Goal: Task Accomplishment & Management: Complete application form

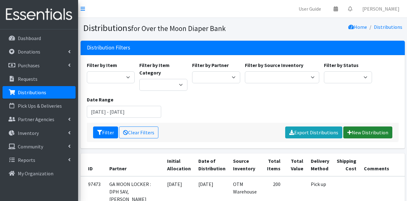
click at [359, 131] on link "New Distribution" at bounding box center [368, 132] width 49 height 12
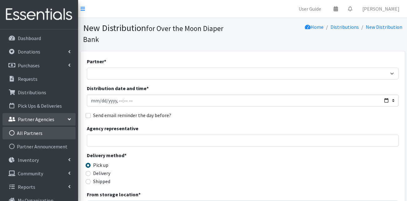
click at [30, 132] on link "All Partners" at bounding box center [39, 133] width 73 height 13
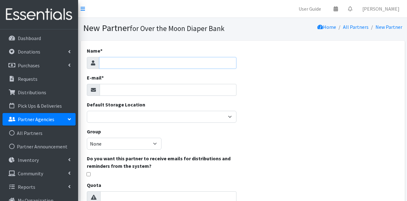
click at [169, 64] on input "Name *" at bounding box center [168, 63] width 138 height 12
type input "Bloomingdale Food Pantry"
click at [120, 88] on input "E-mail *" at bounding box center [168, 90] width 137 height 12
click at [109, 86] on input "E-mail *" at bounding box center [168, 90] width 137 height 12
paste input "[EMAIL_ADDRESS][DOMAIN_NAME]"
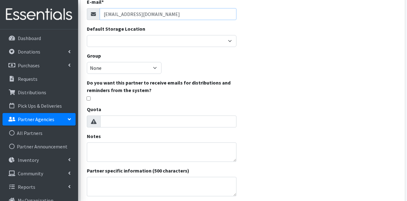
scroll to position [94, 0]
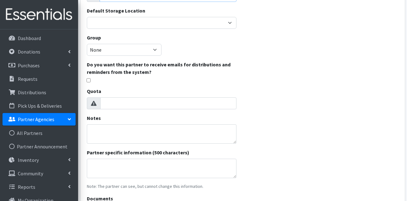
type input "[EMAIL_ADDRESS][DOMAIN_NAME]"
click at [111, 163] on textarea "Partner specific information (500 characters)" at bounding box center [162, 168] width 150 height 19
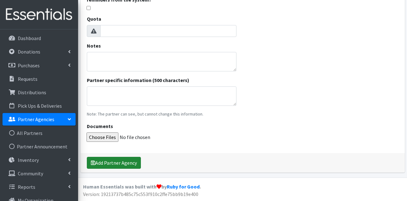
click at [114, 162] on button "Add Partner Agency" at bounding box center [114, 163] width 54 height 12
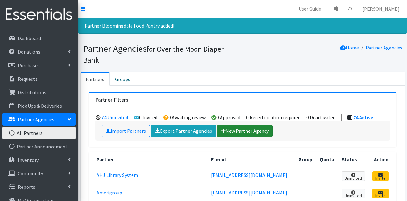
click at [261, 125] on link "New Partner Agency" at bounding box center [245, 131] width 56 height 12
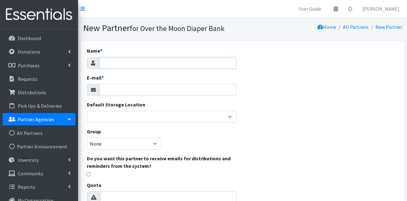
click at [184, 66] on input "Name *" at bounding box center [168, 63] width 138 height 12
type input "LTOP Angels of Mercy Food Ministry"
drag, startPoint x: 149, startPoint y: 88, endPoint x: 149, endPoint y: 81, distance: 6.9
click at [149, 88] on input "E-mail *" at bounding box center [168, 90] width 137 height 12
paste input "ltopangelsofmercyfoodministry@gmail.com"
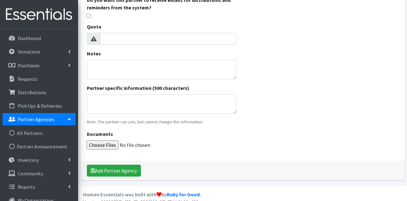
scroll to position [166, 0]
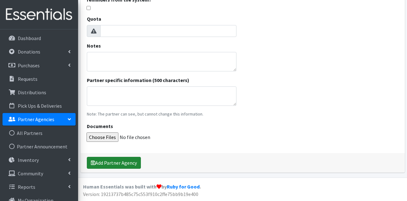
type input "ltopangelsofmercyfoodministry@gmail.com"
click at [115, 163] on button "Add Partner Agency" at bounding box center [114, 163] width 54 height 12
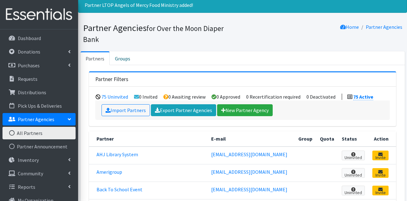
scroll to position [31, 0]
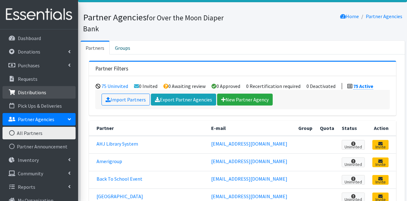
click at [40, 89] on p "Distributions" at bounding box center [32, 92] width 28 height 6
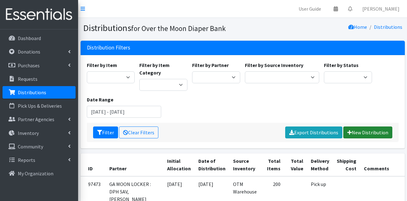
click at [369, 132] on link "New Distribution" at bounding box center [368, 132] width 49 height 12
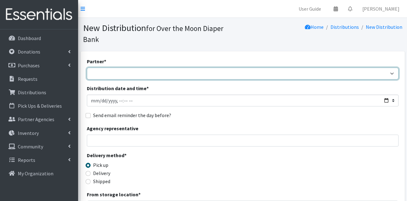
click at [114, 68] on select "AHJ Library System Amerigroup Back To School Event [GEOGRAPHIC_DATA] [GEOGRAPHI…" at bounding box center [243, 74] width 312 height 12
select select "8231"
click at [87, 68] on select "AHJ Library System Amerigroup Back To School Event [GEOGRAPHIC_DATA] [GEOGRAPHI…" at bounding box center [243, 74] width 312 height 12
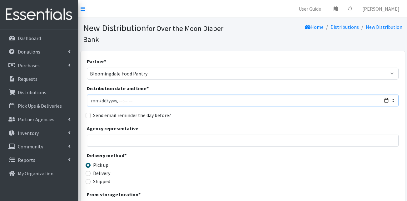
click at [100, 94] on input "Distribution date and time *" at bounding box center [243, 100] width 312 height 12
click at [124, 94] on input "Distribution date and time *" at bounding box center [243, 100] width 312 height 12
click at [130, 94] on input "Distribution date and time *" at bounding box center [243, 100] width 312 height 12
type input "2025-10-03T11:00"
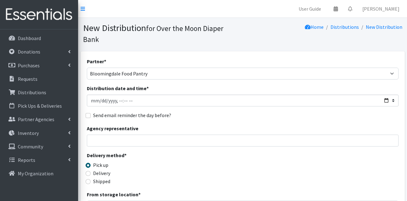
click at [188, 111] on div "Send email reminder the day before?" at bounding box center [243, 115] width 312 height 8
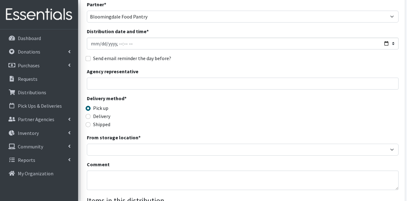
scroll to position [63, 0]
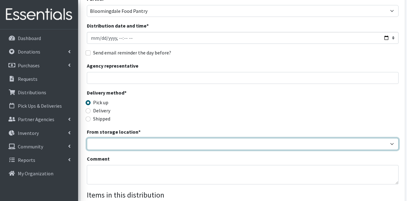
click at [132, 138] on select "OTM Warehouse" at bounding box center [243, 144] width 312 height 12
select select "385"
click at [87, 138] on select "OTM Warehouse" at bounding box center [243, 144] width 312 height 12
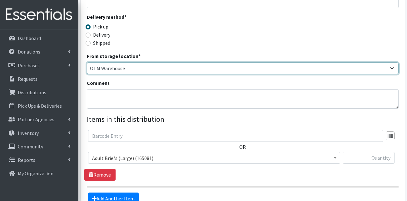
scroll to position [156, 0]
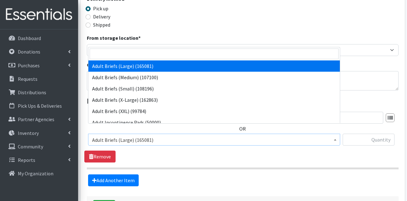
click at [166, 135] on span "Adult Briefs (Large) (165081)" at bounding box center [214, 139] width 244 height 9
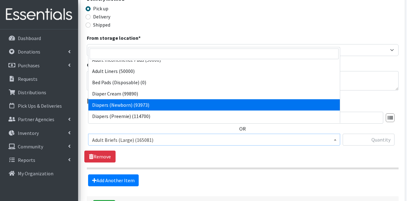
scroll to position [94, 0]
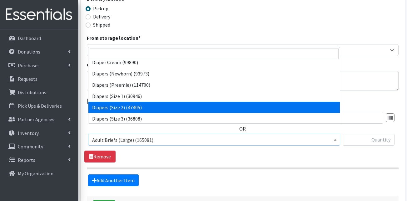
select select "13420"
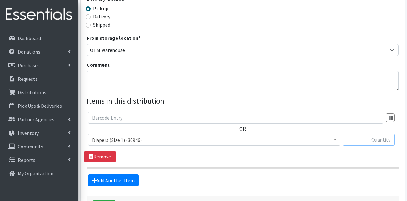
click at [376, 134] on input "text" at bounding box center [369, 140] width 52 height 12
type input "2376"
click at [284, 156] on section "OR Adult Briefs (Large) (165081) Adult Briefs (Medium) (107100) Adult Briefs (S…" at bounding box center [243, 141] width 312 height 58
click at [105, 174] on link "Add Another Item" at bounding box center [113, 180] width 51 height 12
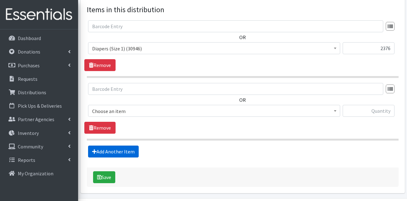
scroll to position [258, 0]
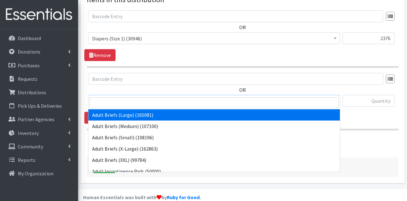
click at [144, 97] on span "Adult Briefs (Large) (165081)" at bounding box center [214, 101] width 244 height 9
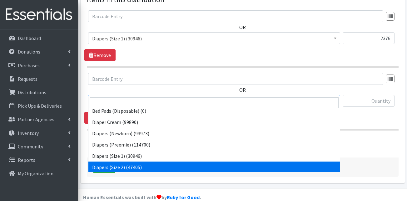
scroll to position [94, 0]
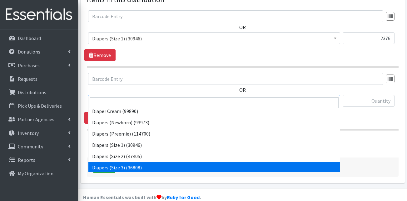
select select "13422"
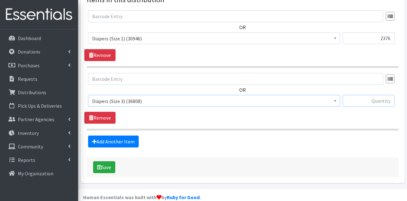
click at [378, 95] on input "text" at bounding box center [369, 101] width 52 height 12
type input "1404"
click at [114, 135] on link "Add Another Item" at bounding box center [113, 141] width 51 height 12
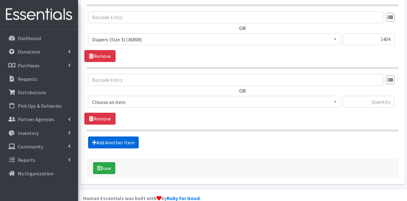
scroll to position [320, 0]
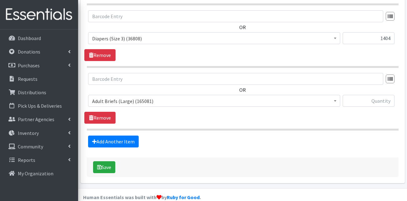
click at [150, 97] on span "Adult Briefs (Large) (165081)" at bounding box center [214, 101] width 244 height 9
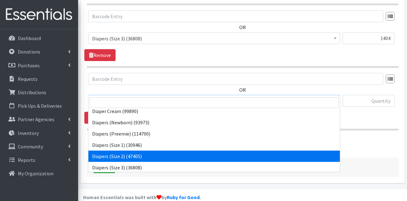
scroll to position [125, 0]
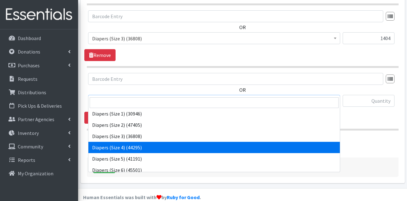
select select "13416"
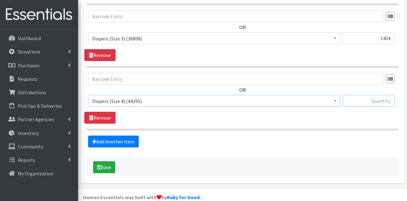
click at [368, 95] on input "text" at bounding box center [369, 101] width 52 height 12
type input "1536"
click at [120, 135] on link "Add Another Item" at bounding box center [113, 141] width 51 height 12
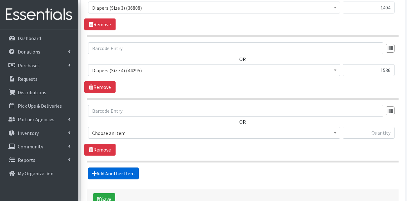
scroll to position [383, 0]
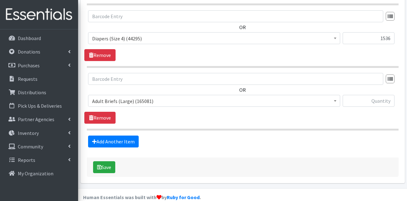
click at [158, 97] on span "Adult Briefs (Large) (165081)" at bounding box center [214, 101] width 244 height 9
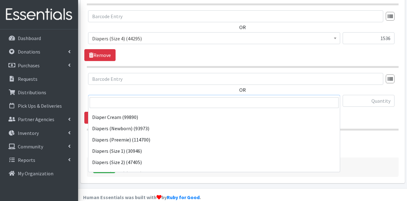
scroll to position [125, 0]
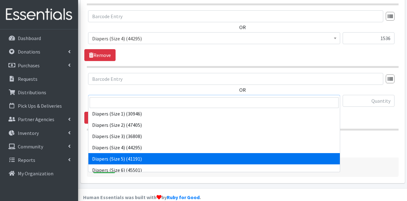
select select "13389"
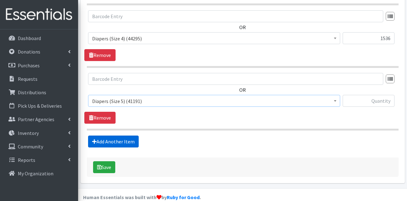
click at [119, 135] on link "Add Another Item" at bounding box center [113, 141] width 51 height 12
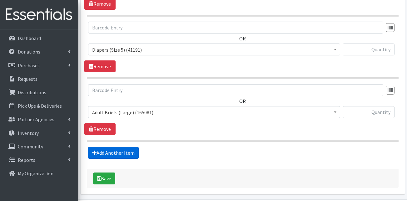
scroll to position [445, 0]
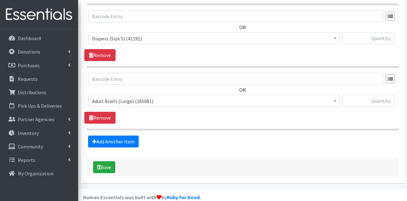
click at [144, 97] on span "Adult Briefs (Large) (165081)" at bounding box center [214, 101] width 244 height 9
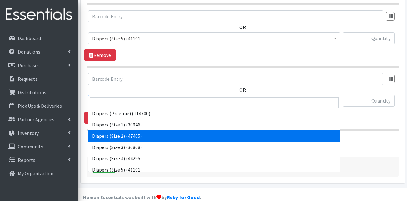
scroll to position [125, 0]
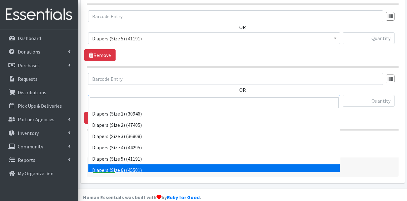
select select "13390"
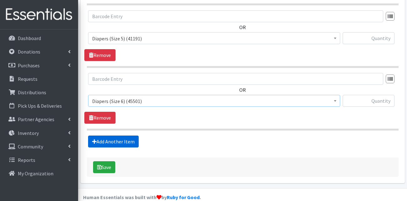
click at [115, 135] on link "Add Another Item" at bounding box center [113, 141] width 51 height 12
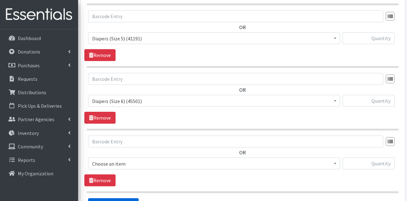
scroll to position [508, 0]
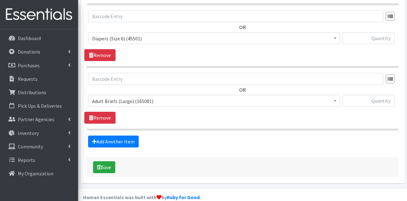
click at [141, 97] on span "Adult Briefs (Large) (165081)" at bounding box center [214, 101] width 244 height 9
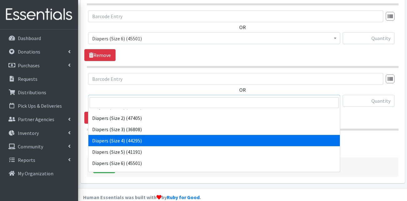
scroll to position [156, 0]
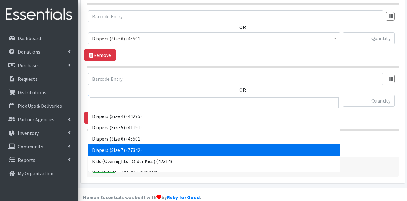
select select "13423"
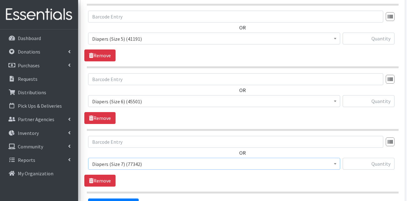
scroll to position [414, 0]
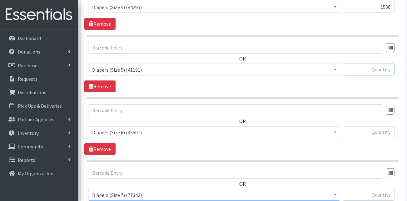
click at [357, 63] on input "text" at bounding box center [369, 69] width 52 height 12
click at [226, 79] on div "OR Adult Briefs (Large) (165081) Adult Briefs (Medium) (107100) Adult Briefs (S…" at bounding box center [242, 67] width 317 height 51
drag, startPoint x: 361, startPoint y: 49, endPoint x: 361, endPoint y: 60, distance: 11.6
click at [360, 50] on div "OR Adult Briefs (Large) (165081) Adult Briefs (Medium) (107100) Adult Briefs (S…" at bounding box center [242, 61] width 317 height 39
click at [361, 63] on input "text" at bounding box center [369, 69] width 52 height 12
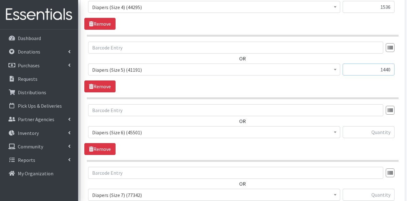
type input "1440"
click at [365, 126] on input "text" at bounding box center [369, 132] width 52 height 12
type input "1152"
click at [377, 137] on div "OR Adult Briefs (Large) (165081) Adult Briefs (Medium) (107100) Adult Briefs (S…" at bounding box center [242, 129] width 317 height 51
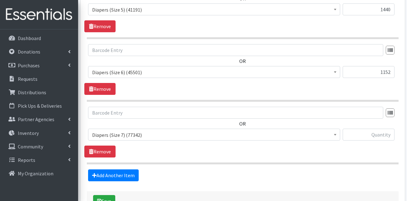
scroll to position [477, 0]
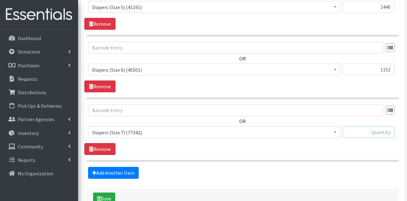
click at [379, 126] on input "text" at bounding box center [369, 132] width 52 height 12
type input "840"
click at [107, 167] on link "Add Another Item" at bounding box center [113, 173] width 51 height 12
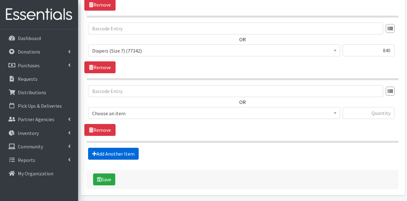
scroll to position [570, 0]
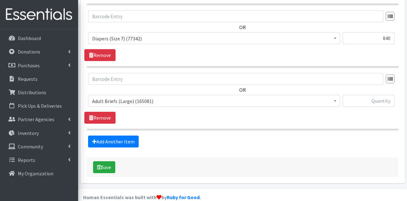
click at [141, 83] on div "OR Adult Briefs (Large) (165081) Adult Briefs (Medium) (107100) Adult Briefs (S…" at bounding box center [242, 92] width 317 height 39
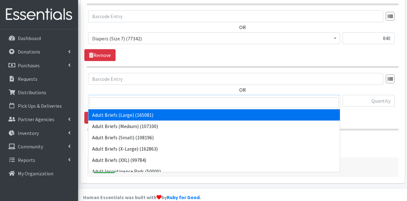
click at [142, 97] on span "Adult Briefs (Large) (165081)" at bounding box center [214, 101] width 244 height 9
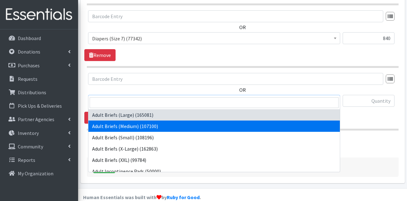
select select "13414"
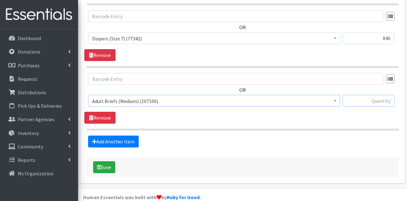
click at [366, 95] on input "text" at bounding box center [369, 101] width 52 height 12
type input "400"
click at [121, 135] on link "Add Another Item" at bounding box center [113, 141] width 51 height 12
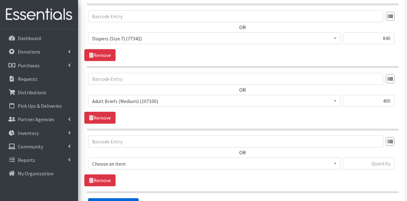
scroll to position [633, 0]
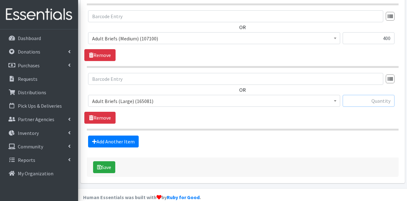
click at [377, 95] on input "text" at bounding box center [369, 101] width 52 height 12
type input "520"
click at [118, 135] on link "Add Another Item" at bounding box center [113, 141] width 51 height 12
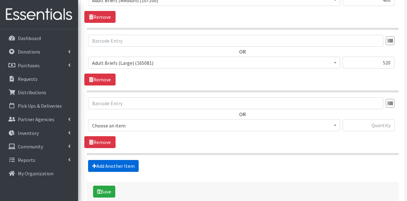
scroll to position [696, 0]
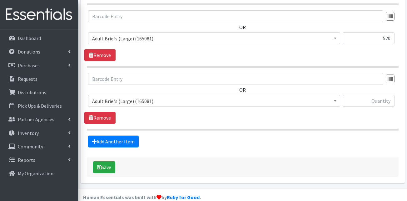
click at [132, 97] on span "Adult Briefs (Large) (165081)" at bounding box center [214, 101] width 244 height 9
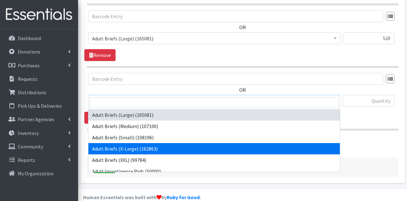
drag, startPoint x: 135, startPoint y: 150, endPoint x: 147, endPoint y: 140, distance: 15.1
select select "15292"
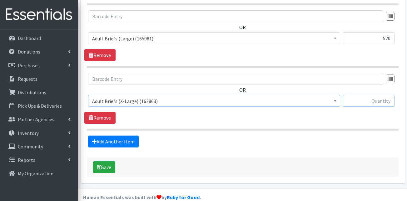
click at [380, 95] on input "text" at bounding box center [369, 101] width 52 height 12
type input "480"
click at [134, 135] on link "Add Another Item" at bounding box center [113, 141] width 51 height 12
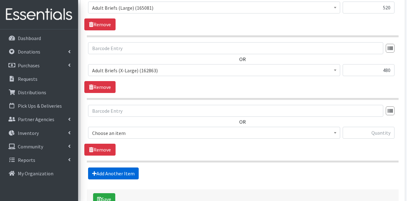
scroll to position [758, 0]
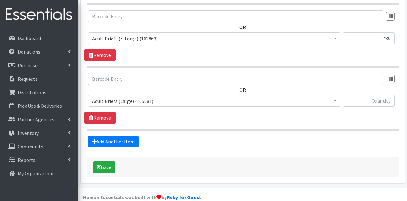
click at [147, 97] on span "Adult Briefs (Large) (165081)" at bounding box center [214, 101] width 244 height 9
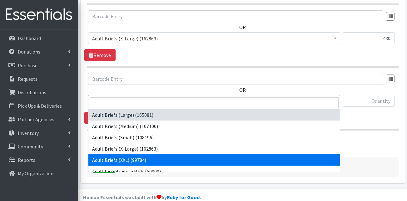
select select "13427"
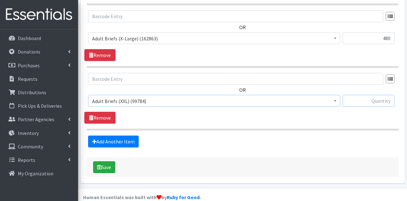
click at [368, 95] on input "text" at bounding box center [369, 101] width 52 height 12
type input "400"
click at [119, 135] on link "Add Another Item" at bounding box center [113, 141] width 51 height 12
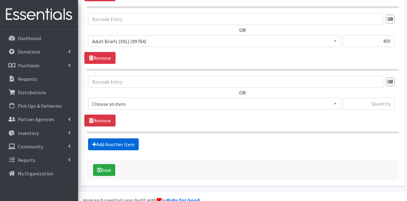
scroll to position [821, 0]
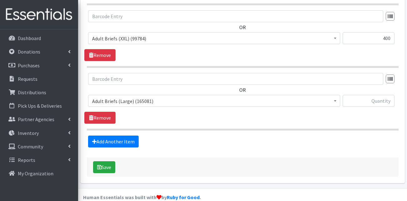
click at [133, 97] on span "Adult Briefs (Large) (165081)" at bounding box center [214, 101] width 244 height 9
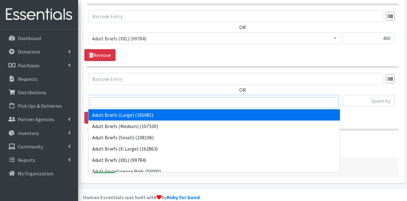
click at [130, 106] on input "search" at bounding box center [214, 102] width 249 height 11
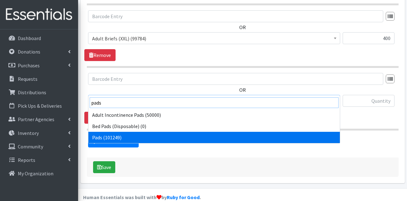
type input "pads"
select select "13402"
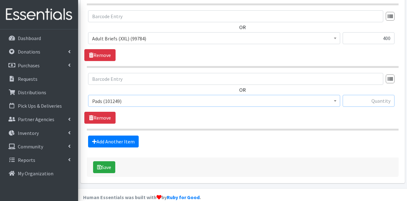
click at [365, 95] on input "text" at bounding box center [369, 101] width 52 height 12
type input "8800"
click at [342, 135] on div "Add Another Item" at bounding box center [242, 141] width 317 height 12
click at [133, 135] on link "Add Another Item" at bounding box center [113, 141] width 51 height 12
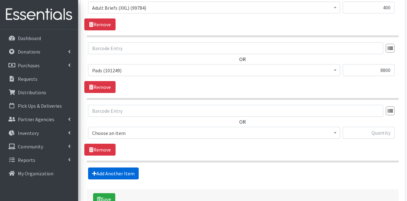
scroll to position [883, 0]
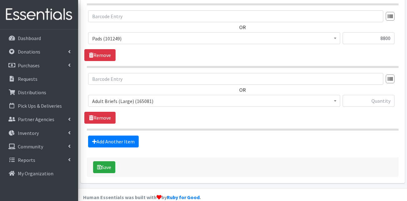
click at [134, 97] on span "Adult Briefs (Large) (165081)" at bounding box center [214, 101] width 244 height 9
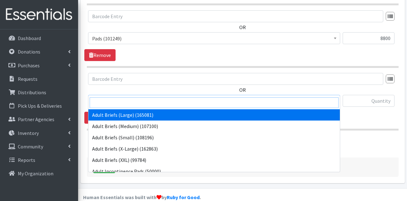
click at [134, 106] on input "search" at bounding box center [214, 102] width 249 height 11
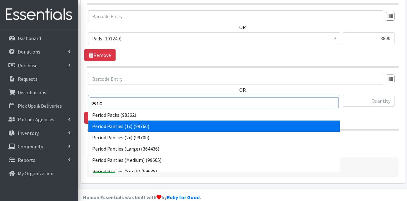
type input "perio"
select select "15588"
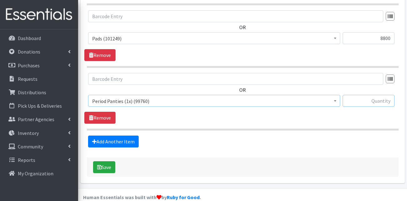
click at [372, 95] on input "text" at bounding box center [369, 101] width 52 height 12
type input "120"
click at [129, 135] on link "Add Another Item" at bounding box center [113, 141] width 51 height 12
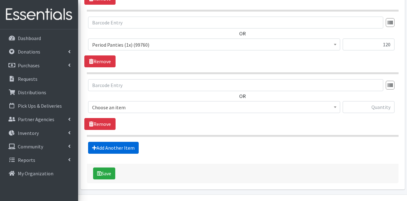
scroll to position [946, 0]
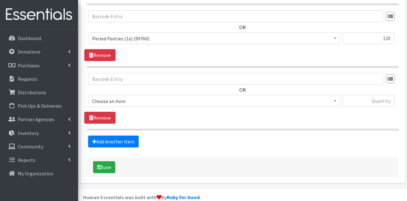
click at [130, 97] on span "Choose an item" at bounding box center [214, 101] width 244 height 9
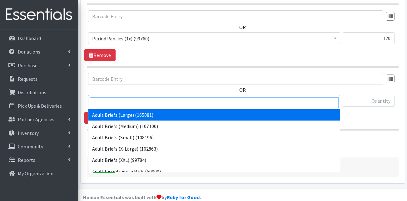
click at [131, 100] on input "search" at bounding box center [214, 102] width 249 height 11
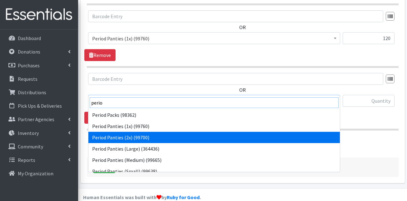
type input "perio"
select select "15589"
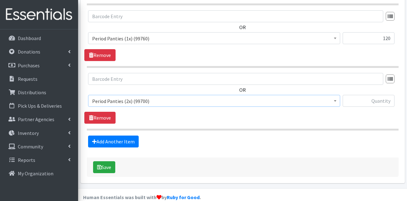
drag, startPoint x: 375, startPoint y: 97, endPoint x: 374, endPoint y: 92, distance: 5.2
click at [375, 97] on div at bounding box center [369, 103] width 52 height 17
click at [374, 95] on input "text" at bounding box center [369, 101] width 52 height 12
type input "120"
click at [133, 135] on link "Add Another Item" at bounding box center [113, 141] width 51 height 12
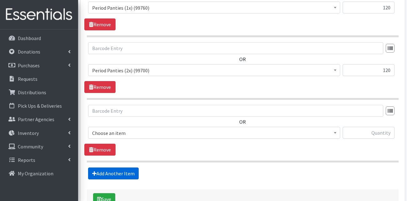
scroll to position [1008, 0]
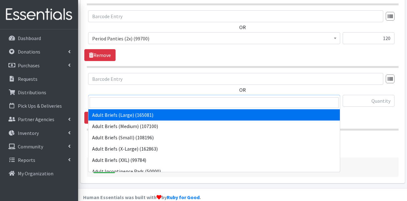
click at [152, 103] on input "search" at bounding box center [214, 102] width 249 height 11
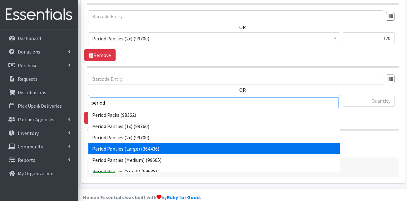
type input "period"
select select "15422"
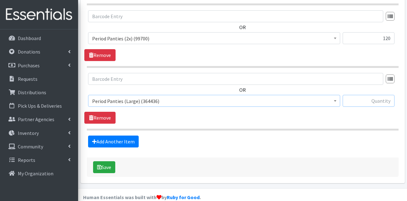
click at [377, 95] on input "text" at bounding box center [369, 101] width 52 height 12
type input "120"
click at [106, 135] on link "Add Another Item" at bounding box center [113, 141] width 51 height 12
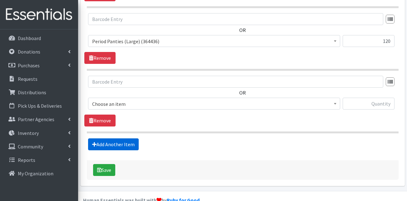
scroll to position [1071, 0]
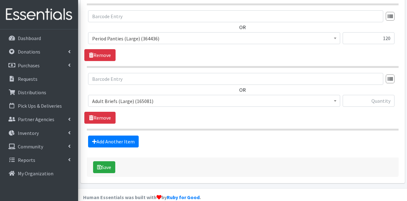
click at [134, 97] on span "Adult Briefs (Large) (165081)" at bounding box center [214, 101] width 244 height 9
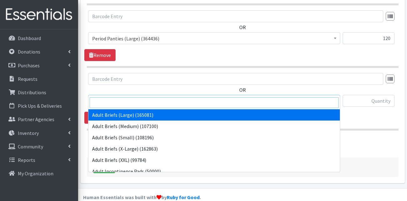
click at [129, 101] on input "search" at bounding box center [214, 102] width 249 height 11
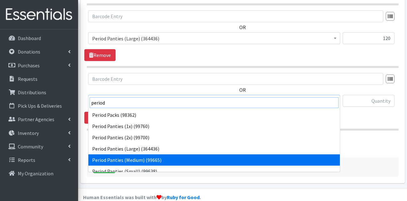
type input "period"
select select "15421"
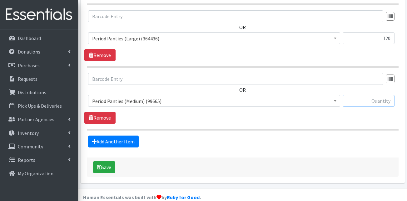
click at [377, 95] on input "text" at bounding box center [369, 101] width 52 height 12
type input "120"
click at [111, 135] on link "Add Another Item" at bounding box center [113, 141] width 51 height 12
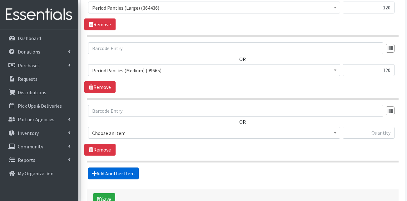
scroll to position [1133, 0]
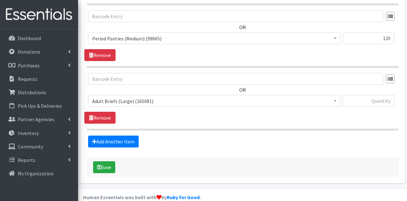
click at [129, 97] on span "Adult Briefs (Large) (165081)" at bounding box center [214, 101] width 244 height 9
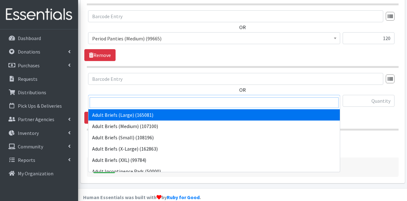
click at [133, 104] on input "search" at bounding box center [214, 102] width 249 height 11
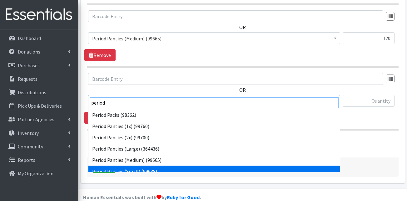
type input "period"
select select "15420"
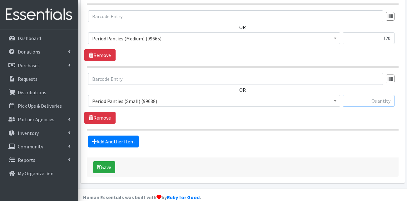
click at [381, 95] on input "text" at bounding box center [369, 101] width 52 height 12
type input "120"
click at [339, 135] on div "Add Another Item" at bounding box center [242, 141] width 317 height 12
click at [113, 135] on link "Add Another Item" at bounding box center [113, 141] width 51 height 12
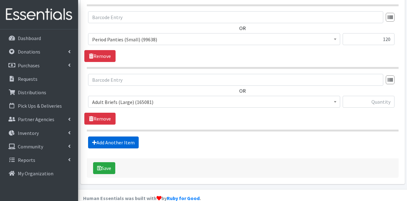
scroll to position [1196, 0]
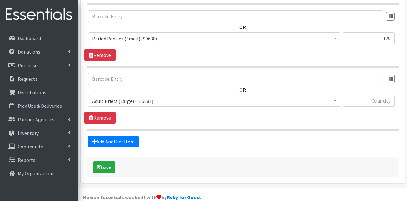
click at [129, 97] on span "Adult Briefs (Large) (165081)" at bounding box center [214, 101] width 244 height 9
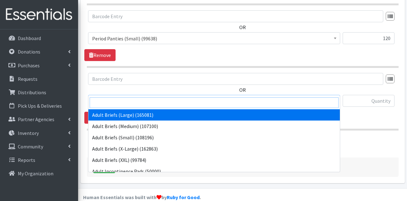
click at [128, 99] on input "search" at bounding box center [214, 102] width 249 height 11
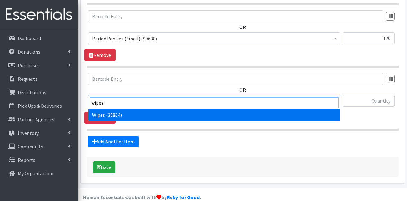
type input "wipes"
select select "13405"
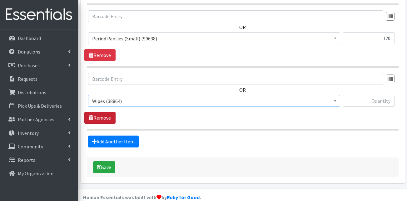
click at [110, 112] on link "Remove" at bounding box center [99, 118] width 31 height 12
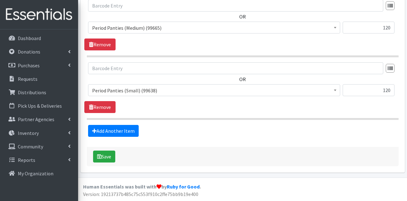
scroll to position [1133, 0]
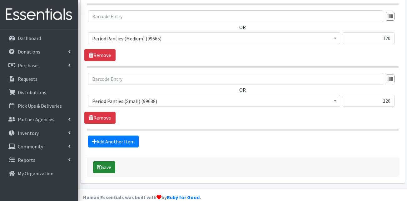
click at [101, 164] on icon "submit" at bounding box center [99, 166] width 4 height 5
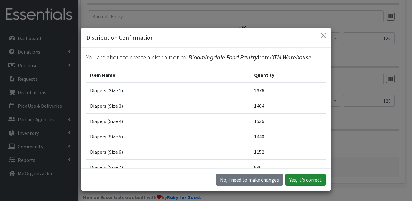
click at [297, 181] on button "Yes, it's correct" at bounding box center [306, 180] width 40 height 12
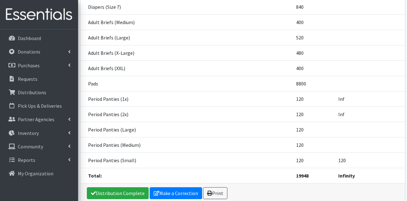
scroll to position [252, 0]
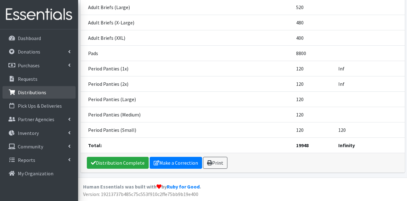
click at [38, 90] on p "Distributions" at bounding box center [32, 92] width 28 height 6
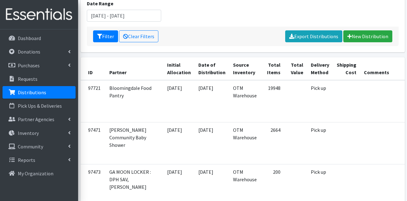
scroll to position [63, 0]
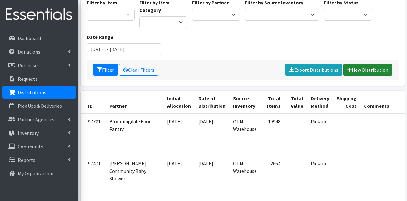
click at [360, 67] on link "New Distribution" at bounding box center [368, 70] width 49 height 12
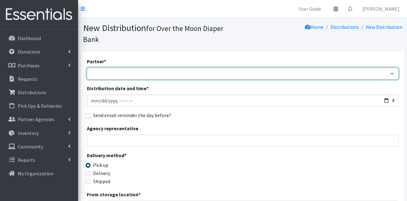
click at [119, 68] on select "AHJ Library System Amerigroup Back To School Event Bay Harbour Brantley Church …" at bounding box center [243, 74] width 312 height 12
select select "8232"
click at [87, 68] on select "AHJ Library System Amerigroup Back To School Event Bay Harbour Brantley Church …" at bounding box center [243, 74] width 312 height 12
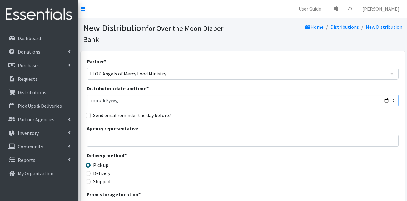
click at [101, 94] on input "Distribution date and time *" at bounding box center [243, 100] width 312 height 12
click at [125, 94] on input "Distribution date and time *" at bounding box center [243, 100] width 312 height 12
click at [134, 94] on input "Distribution date and time *" at bounding box center [243, 100] width 312 height 12
type input "2025-10-07T11:00"
click at [180, 111] on div "Send email reminder the day before?" at bounding box center [243, 115] width 312 height 8
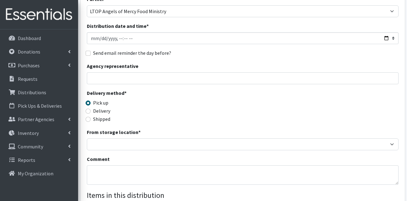
scroll to position [63, 0]
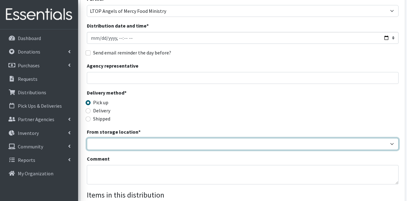
click at [119, 138] on select "OTM Warehouse" at bounding box center [243, 144] width 312 height 12
select select "385"
click at [87, 138] on select "OTM Warehouse" at bounding box center [243, 144] width 312 height 12
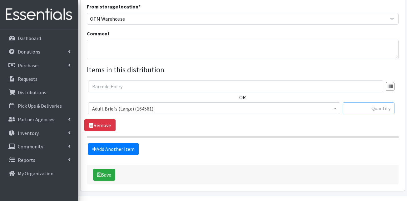
click at [368, 102] on input "text" at bounding box center [369, 108] width 52 height 12
type input "2376"
click at [144, 104] on span "Adult Briefs (Large) (164561)" at bounding box center [214, 108] width 244 height 9
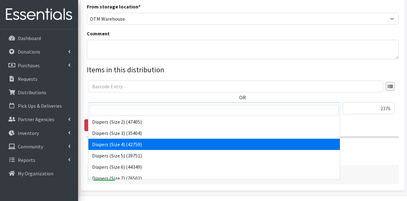
scroll to position [125, 0]
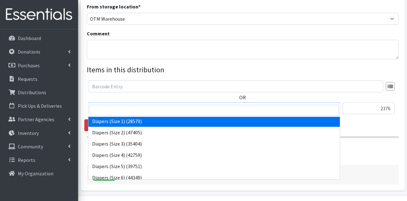
select select "13420"
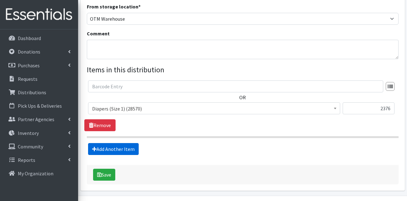
click at [111, 143] on link "Add Another Item" at bounding box center [113, 149] width 51 height 12
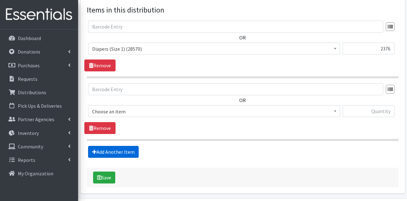
scroll to position [258, 0]
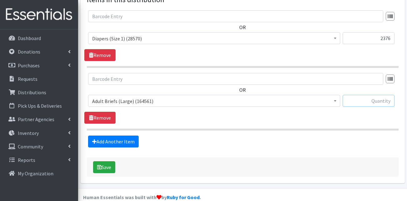
click at [357, 95] on input "text" at bounding box center [369, 101] width 52 height 12
type input "1536"
click at [126, 95] on span "Adult Briefs (Large) (164561)" at bounding box center [214, 101] width 252 height 12
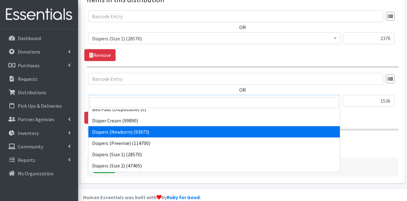
scroll to position [125, 0]
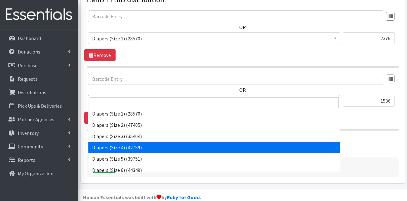
select select "13416"
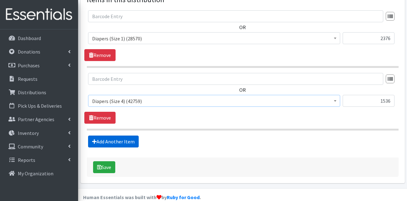
click at [121, 135] on link "Add Another Item" at bounding box center [113, 141] width 51 height 12
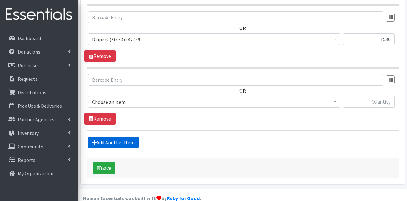
scroll to position [320, 0]
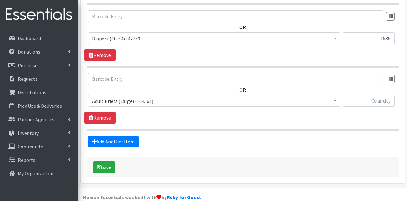
click at [130, 97] on span "Adult Briefs (Large) (164561)" at bounding box center [214, 101] width 244 height 9
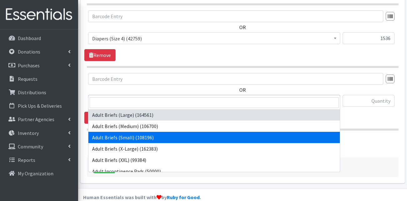
scroll to position [125, 0]
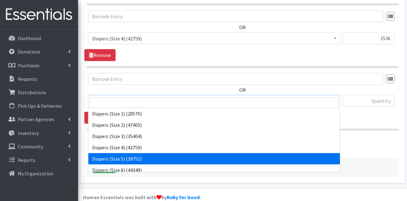
select select "13389"
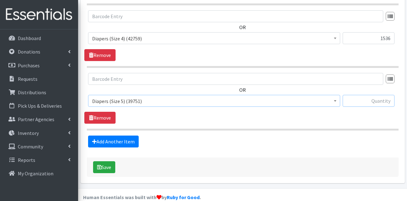
click at [362, 95] on input "text" at bounding box center [369, 101] width 52 height 12
type input "1440"
click at [126, 135] on link "Add Another Item" at bounding box center [113, 141] width 51 height 12
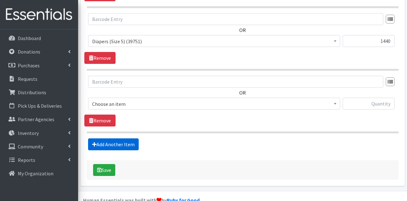
scroll to position [383, 0]
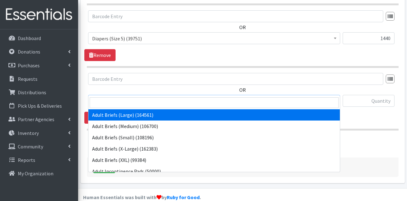
click at [128, 97] on span "Adult Briefs (Large) (164561)" at bounding box center [214, 101] width 244 height 9
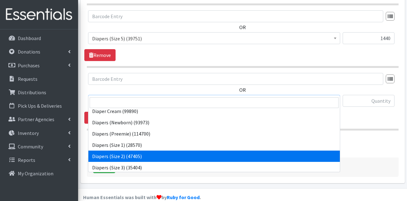
scroll to position [125, 0]
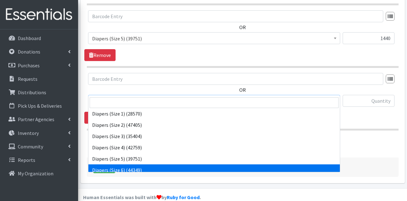
select select "13390"
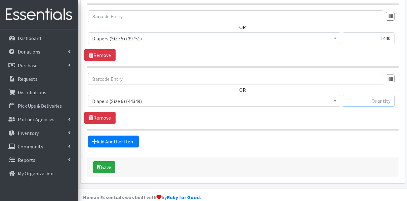
click at [379, 95] on input "text" at bounding box center [369, 101] width 52 height 12
type input "1152"
click at [110, 135] on link "Add Another Item" at bounding box center [113, 141] width 51 height 12
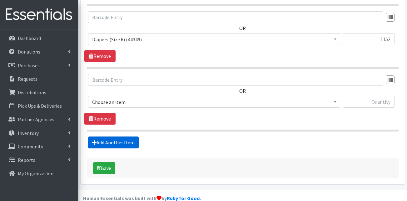
scroll to position [445, 0]
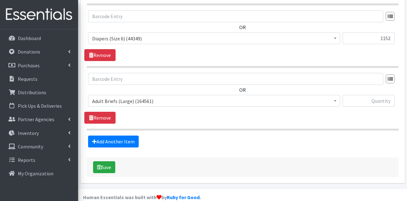
click at [136, 97] on span "Adult Briefs (Large) (164561)" at bounding box center [214, 101] width 244 height 9
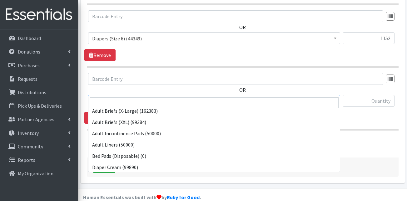
scroll to position [156, 0]
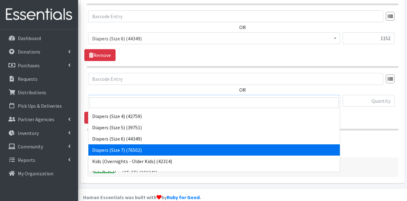
select select "13423"
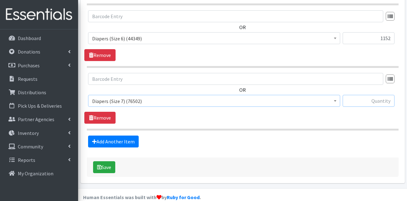
click at [363, 95] on input "text" at bounding box center [369, 101] width 52 height 12
type input "840"
click at [239, 135] on div "Add Another Item" at bounding box center [242, 141] width 317 height 12
click at [106, 161] on button "Save" at bounding box center [104, 167] width 22 height 12
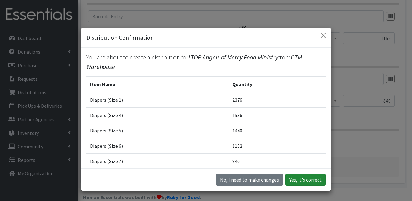
click at [303, 179] on button "Yes, it's correct" at bounding box center [306, 180] width 40 height 12
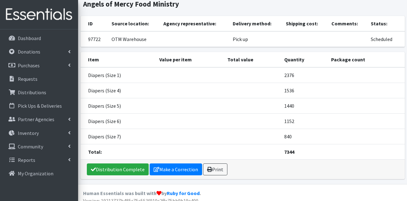
scroll to position [63, 0]
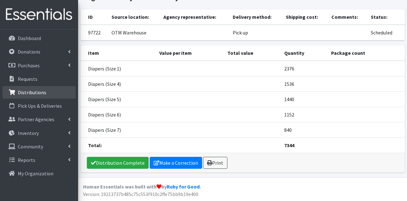
click at [36, 96] on link "Distributions" at bounding box center [39, 92] width 73 height 13
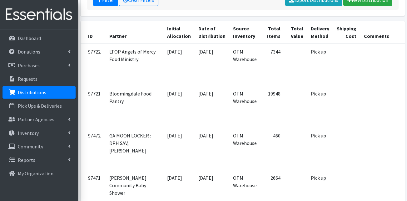
scroll to position [94, 0]
